Goal: Find specific page/section: Find specific page/section

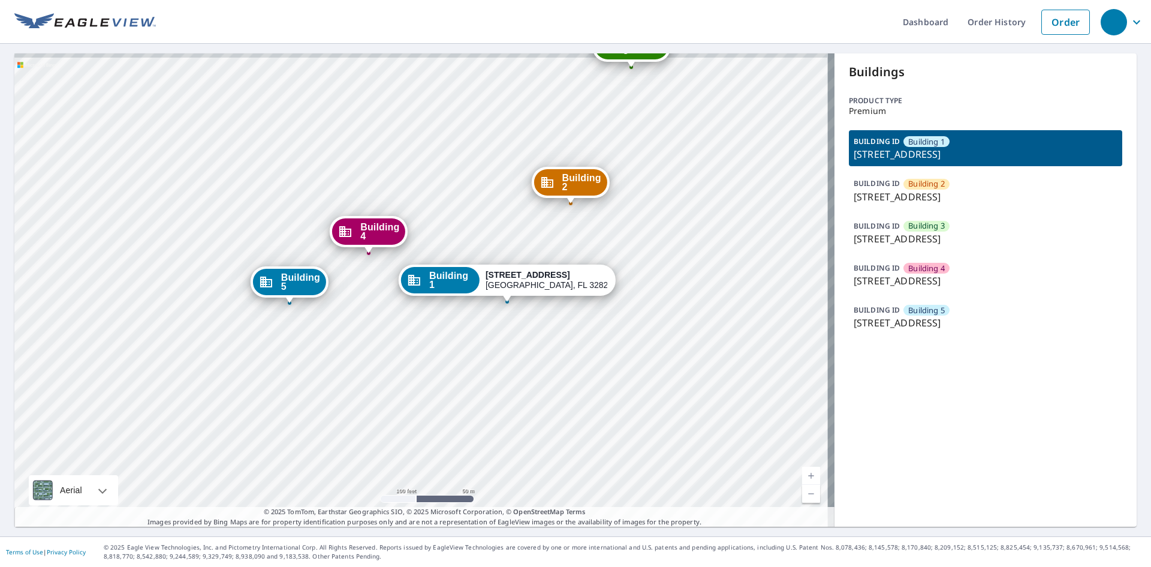
drag, startPoint x: 444, startPoint y: 318, endPoint x: 490, endPoint y: 338, distance: 49.7
click at [490, 338] on div "Building 2 14001 Benvolio Circle Orlando, FL 32824 Building 3 14001 Benvolio Ci…" at bounding box center [424, 289] width 820 height 473
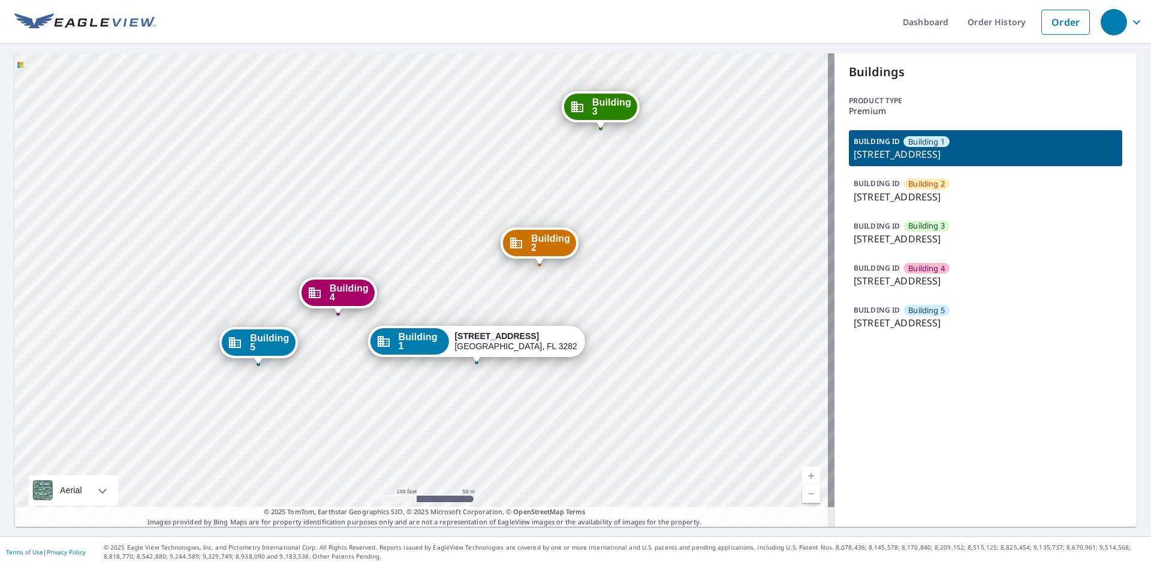
drag, startPoint x: 723, startPoint y: 176, endPoint x: 691, endPoint y: 237, distance: 68.7
click at [691, 237] on div "Building 2 14001 Benvolio Circle Orlando, FL 32824 Building 3 14001 Benvolio Ci…" at bounding box center [424, 289] width 820 height 473
click at [1130, 26] on icon "button" at bounding box center [1137, 22] width 14 height 14
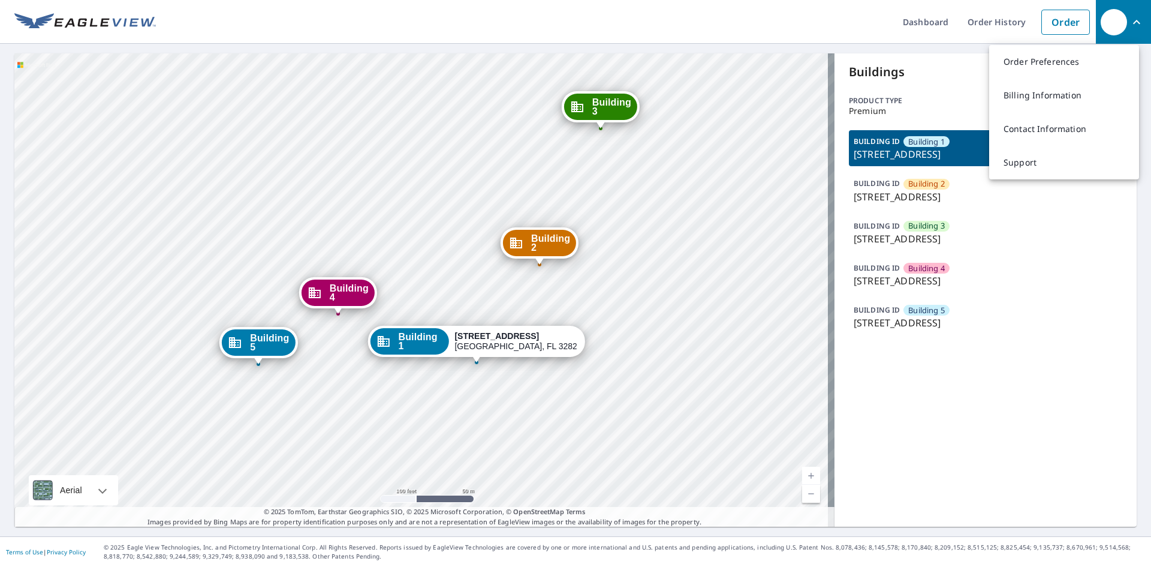
click at [796, 14] on ul "Dashboard Order History Order" at bounding box center [626, 22] width 940 height 44
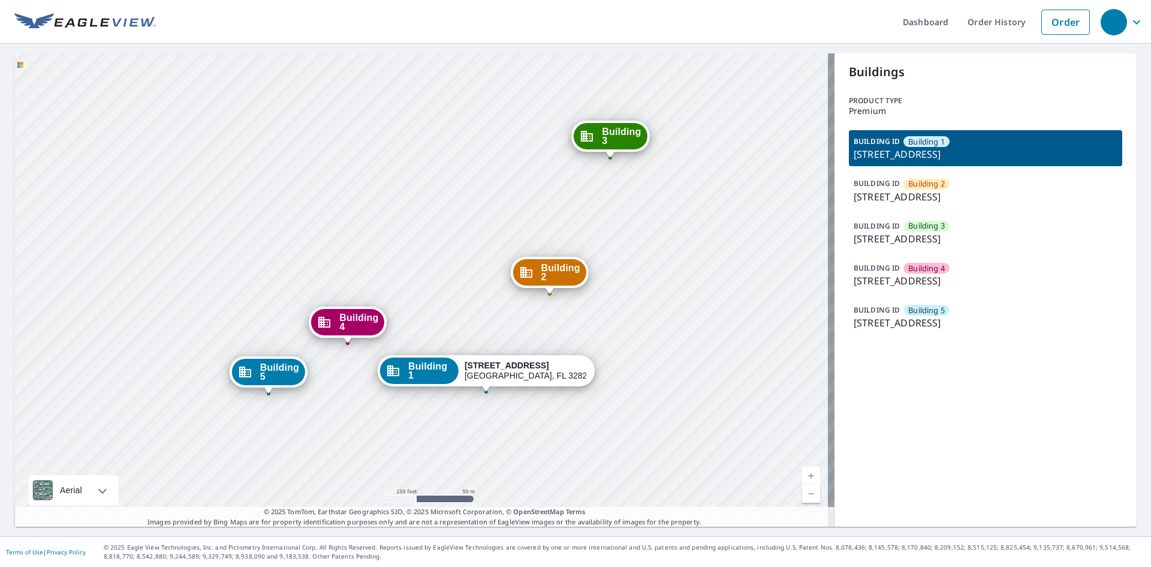
drag, startPoint x: 613, startPoint y: 246, endPoint x: 619, endPoint y: 309, distance: 63.8
click at [619, 309] on div "Building 2 14001 Benvolio Circle Orlando, FL 32824 Building 3 14001 Benvolio Ci…" at bounding box center [424, 289] width 820 height 473
drag, startPoint x: 1044, startPoint y: 198, endPoint x: 849, endPoint y: 198, distance: 195.5
click at [854, 198] on p "[STREET_ADDRESS]" at bounding box center [986, 196] width 264 height 14
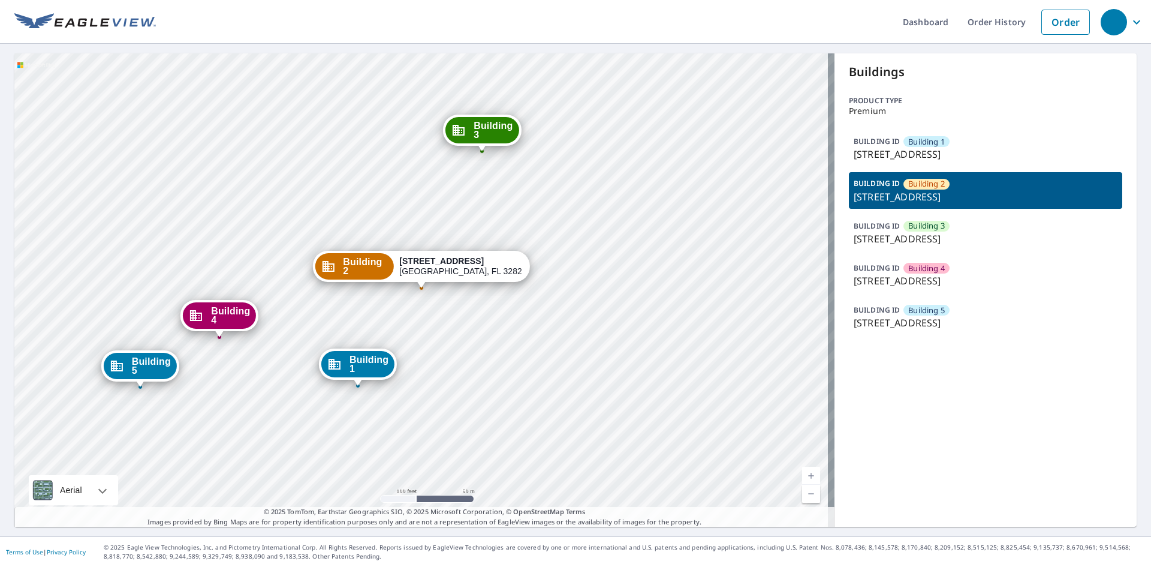
copy p "[STREET_ADDRESS]"
click at [598, 11] on ul "Dashboard Order History Order" at bounding box center [626, 22] width 940 height 44
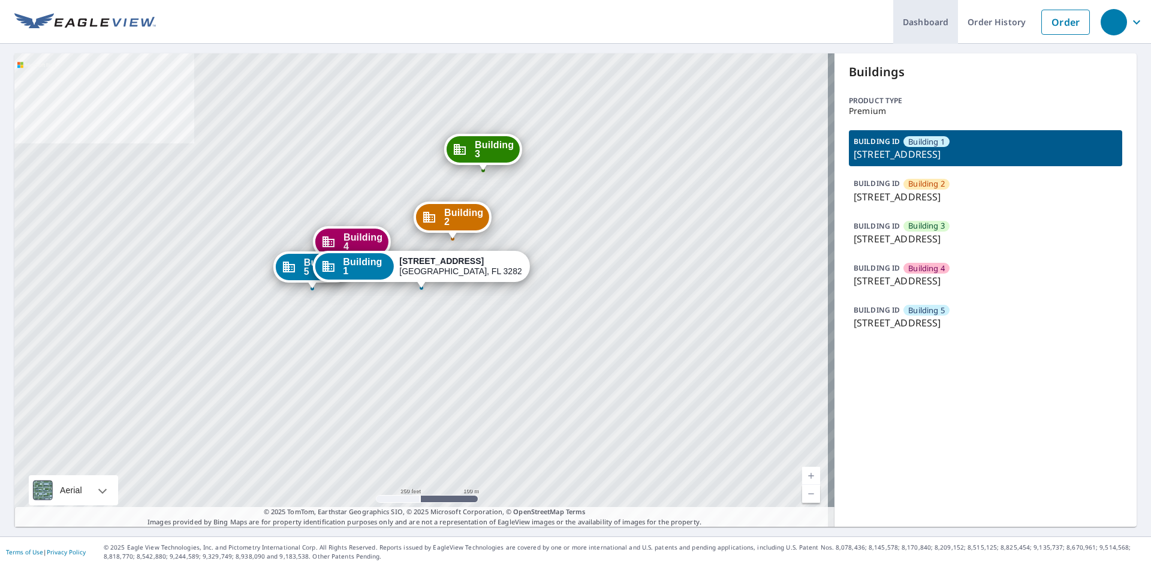
click at [922, 28] on link "Dashboard" at bounding box center [925, 22] width 65 height 44
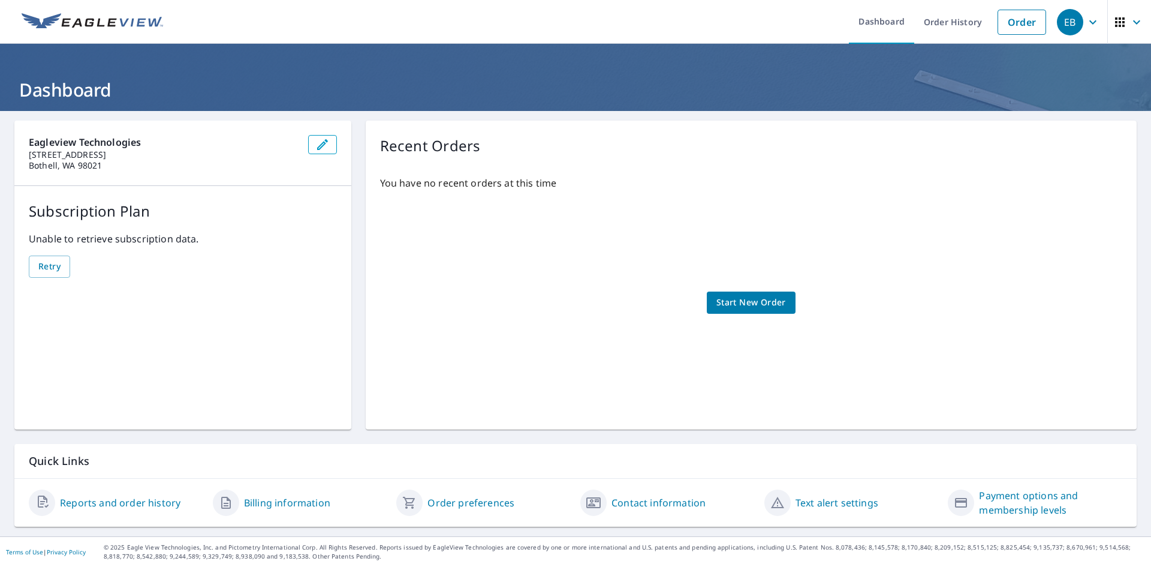
click at [1086, 25] on icon "button" at bounding box center [1093, 22] width 14 height 14
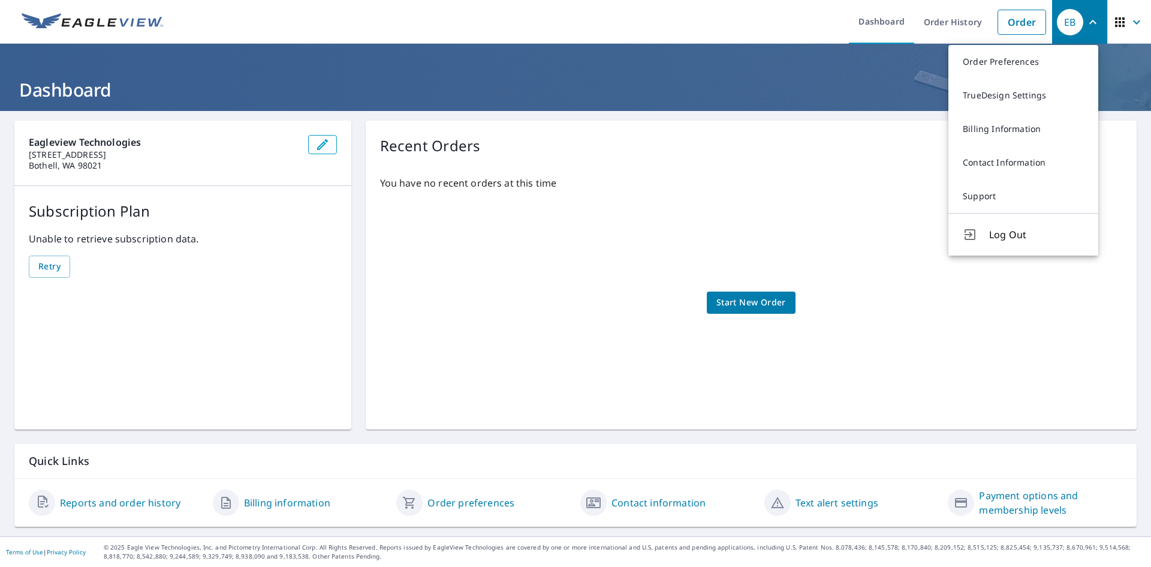
click at [1130, 23] on icon "button" at bounding box center [1137, 22] width 14 height 14
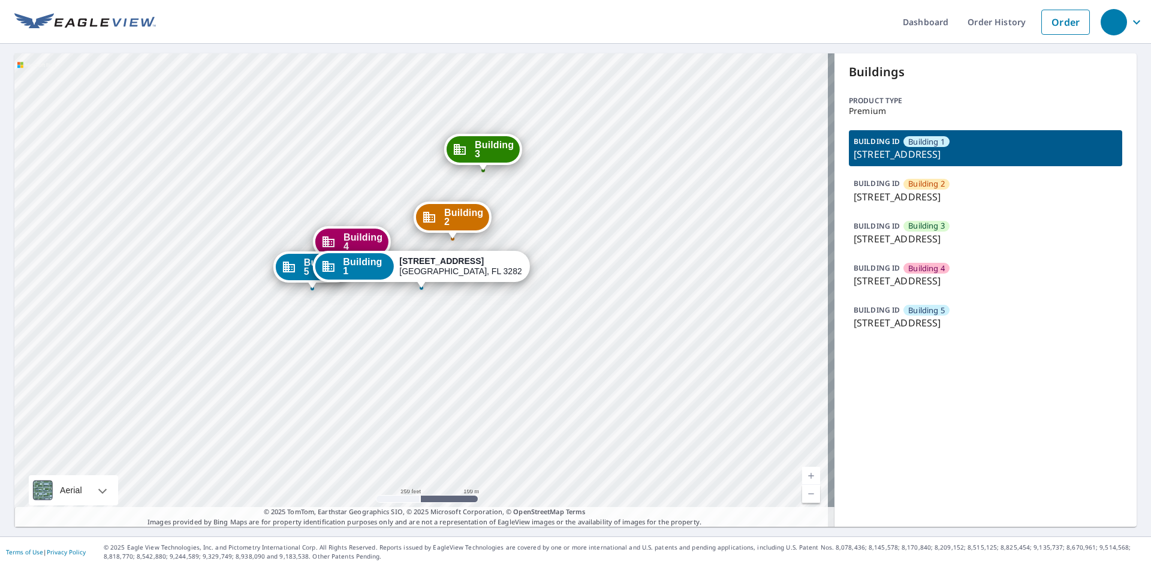
drag, startPoint x: 460, startPoint y: 294, endPoint x: 325, endPoint y: 438, distance: 196.8
click at [325, 438] on div "Building 2 [STREET_ADDRESS][GEOGRAPHIC_DATA] [GEOGRAPHIC_DATA][STREET_ADDRESS][…" at bounding box center [424, 289] width 820 height 473
click at [1130, 24] on icon "button" at bounding box center [1137, 22] width 14 height 14
